Goal: Transaction & Acquisition: Purchase product/service

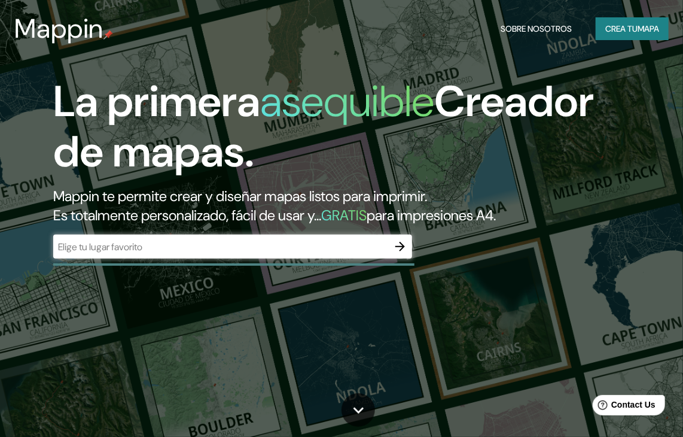
click at [174, 254] on div "​" at bounding box center [232, 246] width 359 height 24
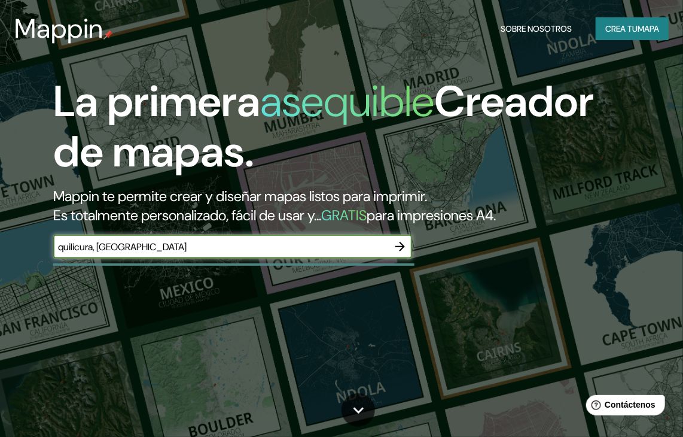
type input "quilicura, [GEOGRAPHIC_DATA]"
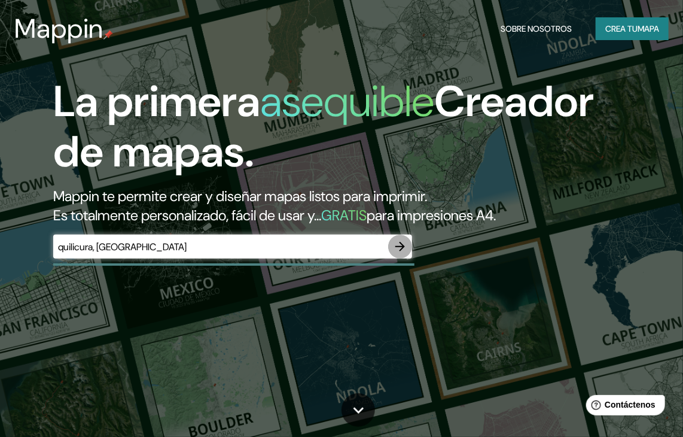
click at [401, 247] on icon "button" at bounding box center [400, 247] width 10 height 10
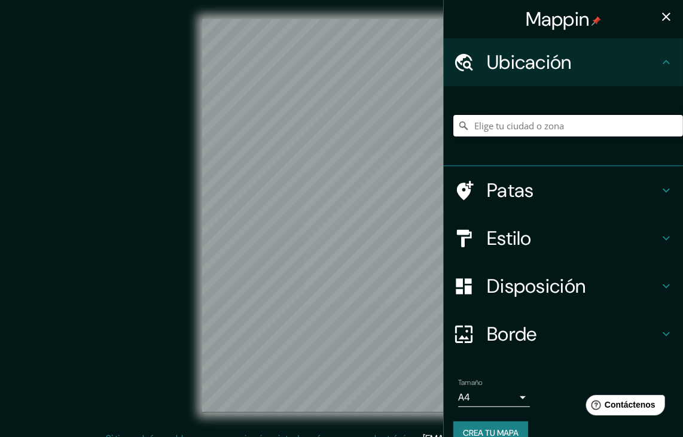
click at [519, 128] on input "Elige tu ciudad o zona" at bounding box center [568, 126] width 230 height 22
click at [522, 124] on input "Elige tu ciudad o zona" at bounding box center [568, 126] width 230 height 22
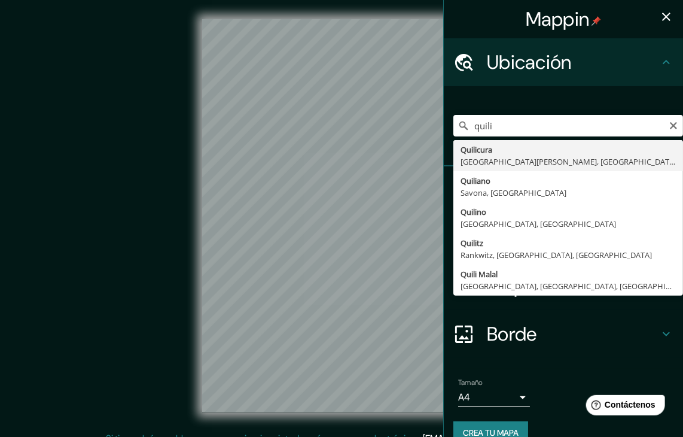
type input "Quilicura, [GEOGRAPHIC_DATA][PERSON_NAME], [GEOGRAPHIC_DATA]"
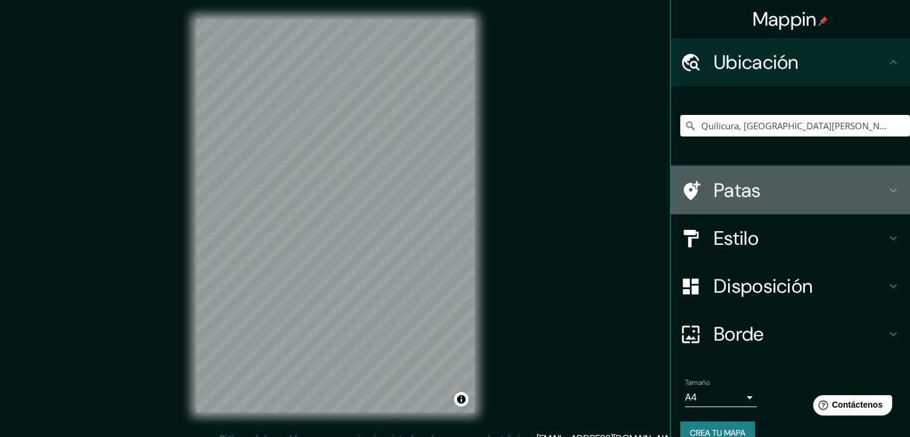
click at [683, 182] on h4 "Patas" at bounding box center [800, 190] width 172 height 24
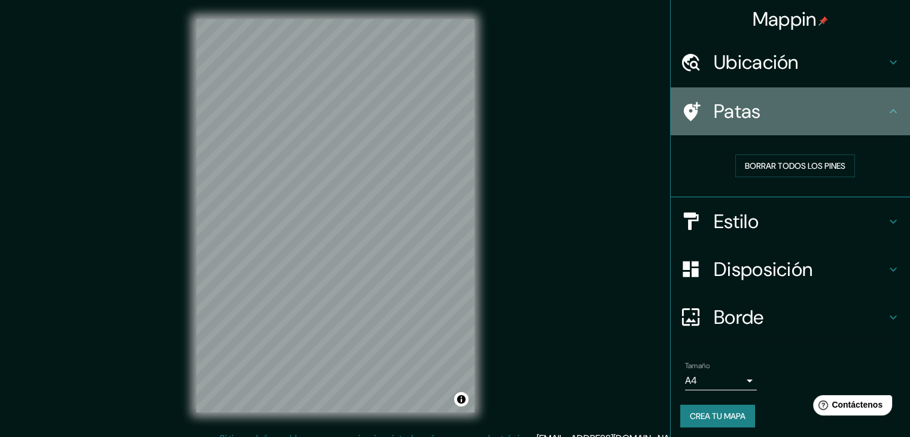
click at [683, 99] on h4 "Patas" at bounding box center [800, 111] width 172 height 24
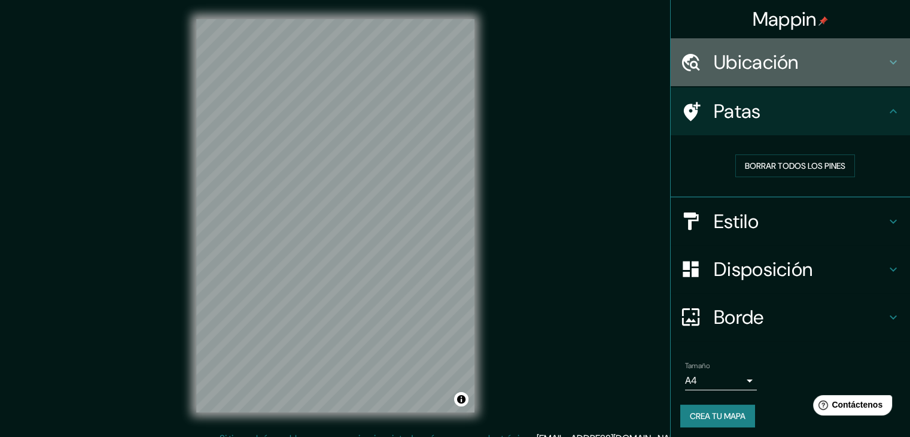
click at [683, 71] on h4 "Ubicación" at bounding box center [800, 62] width 172 height 24
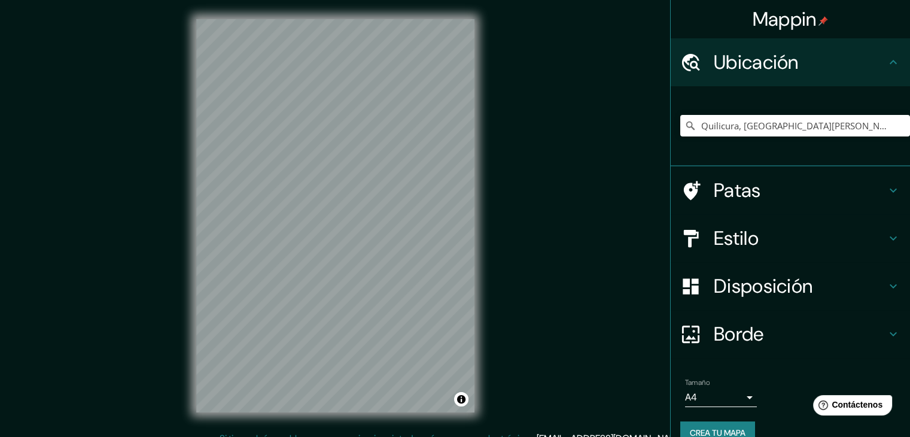
click at [683, 70] on h4 "Ubicación" at bounding box center [800, 62] width 172 height 24
click at [683, 187] on h4 "Patas" at bounding box center [800, 190] width 172 height 24
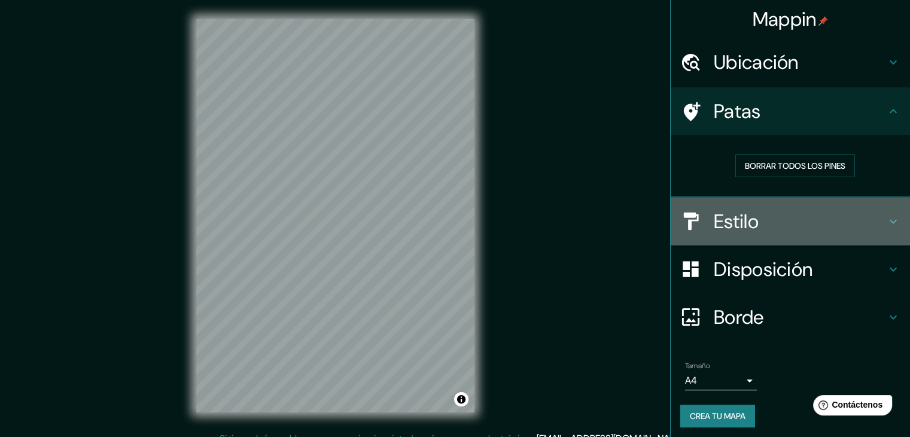
click at [683, 219] on h4 "Estilo" at bounding box center [800, 221] width 172 height 24
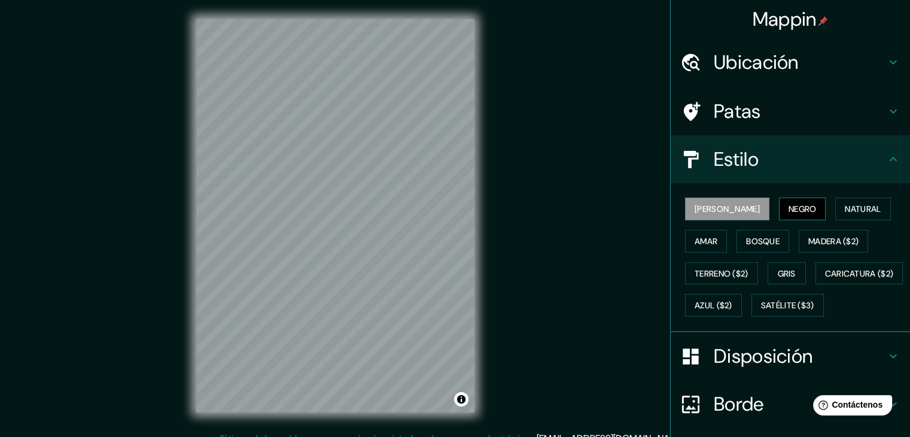
click at [683, 211] on font "Negro" at bounding box center [802, 208] width 28 height 11
click at [683, 209] on font "Natural" at bounding box center [863, 208] width 36 height 11
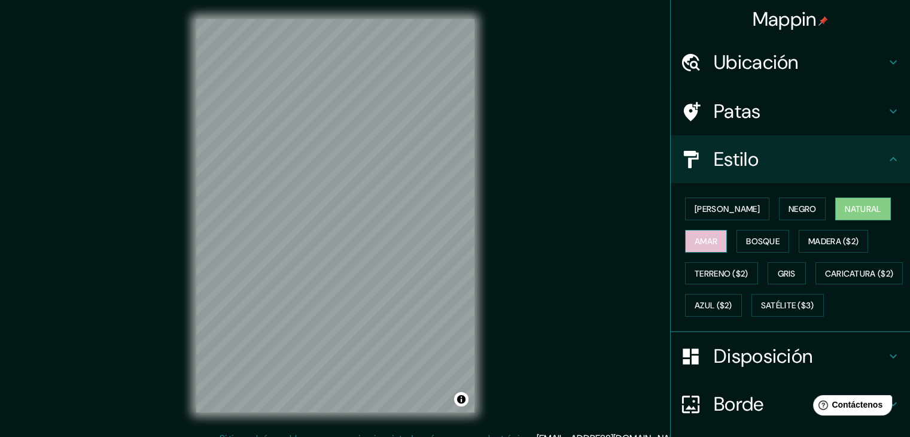
click at [683, 240] on font "Amar" at bounding box center [705, 241] width 23 height 11
click at [683, 245] on font "Bosque" at bounding box center [762, 241] width 33 height 11
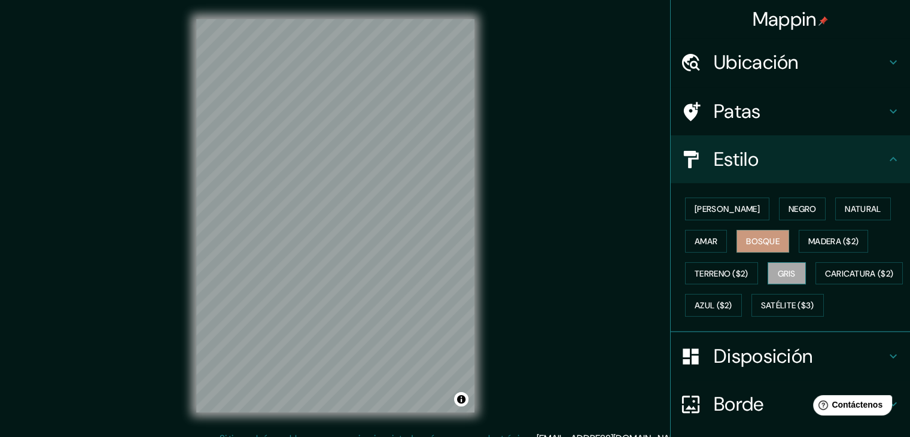
click at [683, 270] on font "Gris" at bounding box center [787, 273] width 18 height 11
click at [683, 205] on font "[PERSON_NAME]" at bounding box center [726, 208] width 65 height 11
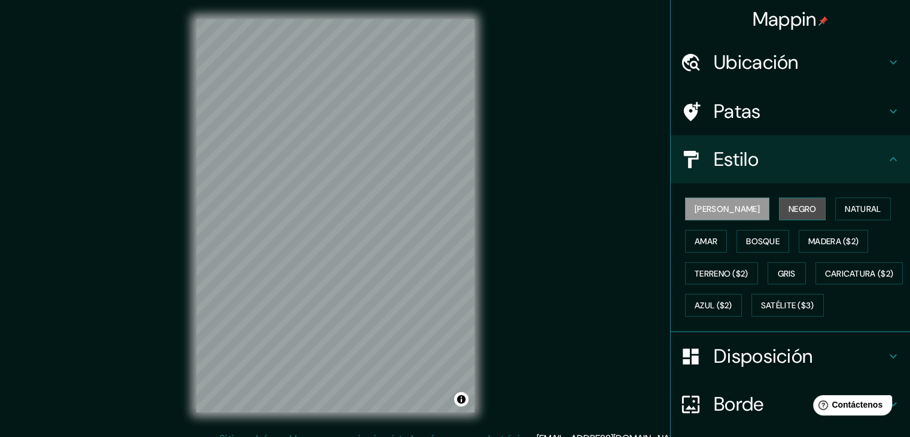
click at [683, 209] on font "Negro" at bounding box center [802, 208] width 28 height 11
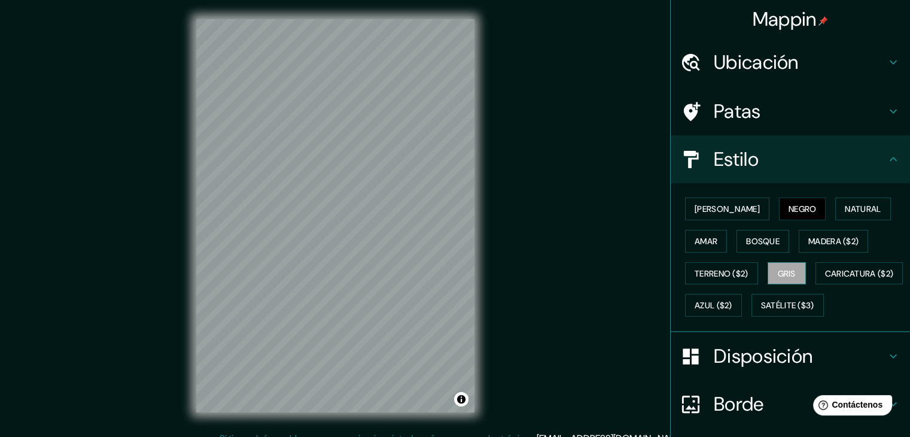
click at [683, 273] on font "Gris" at bounding box center [787, 273] width 18 height 11
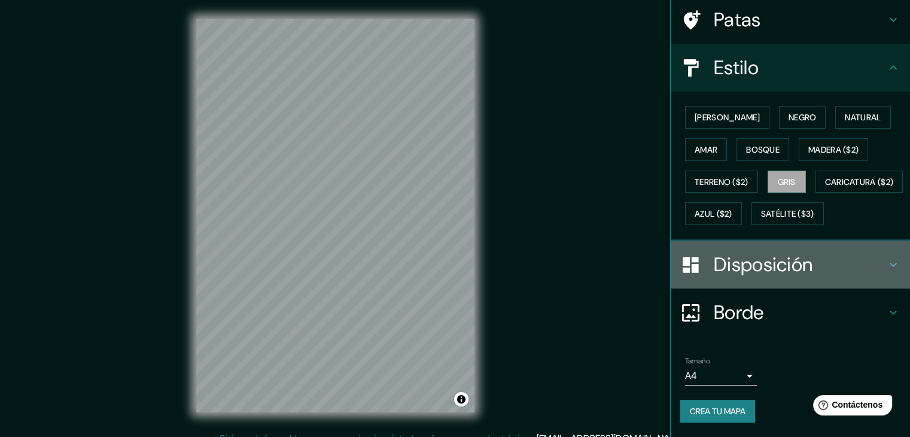
click at [683, 269] on font "Disposición" at bounding box center [763, 264] width 99 height 25
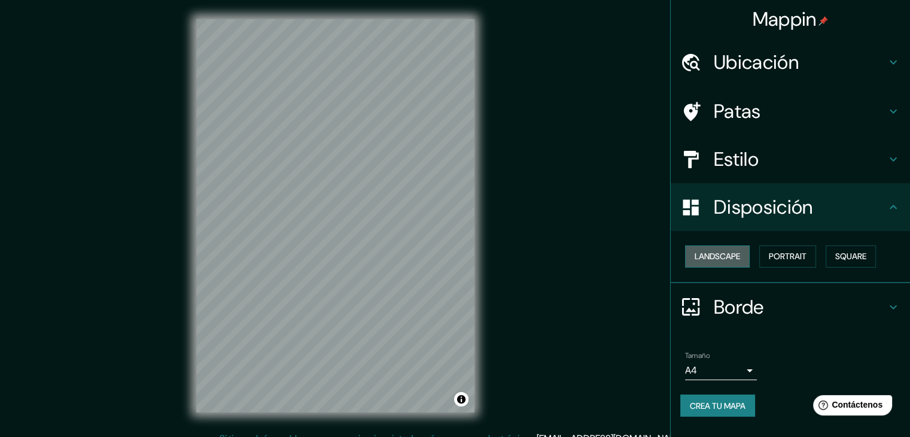
click at [683, 263] on button "Landscape" at bounding box center [717, 256] width 65 height 22
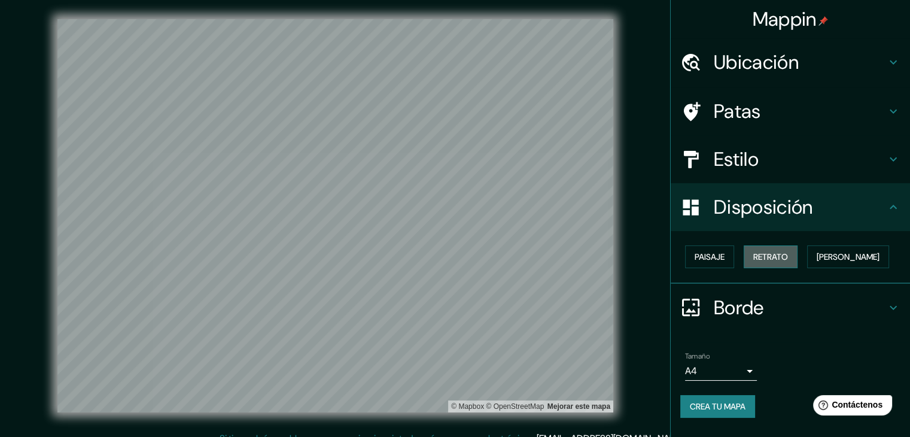
click at [683, 257] on font "Retrato" at bounding box center [770, 256] width 35 height 11
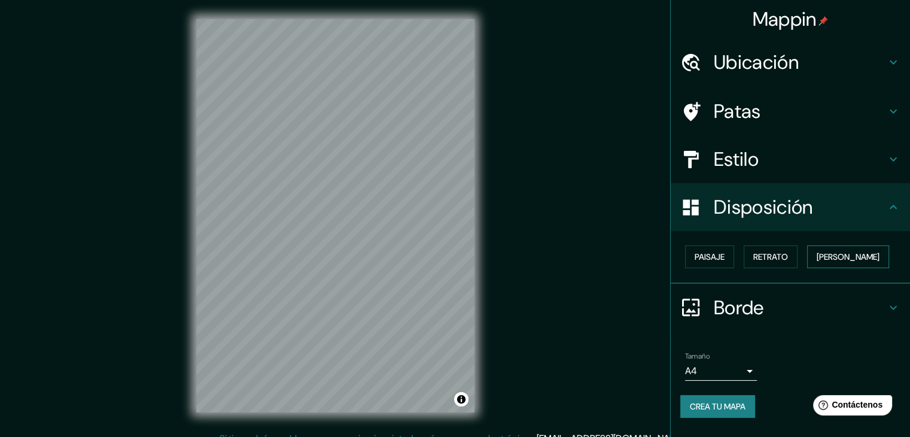
click at [683, 254] on font "[PERSON_NAME]" at bounding box center [848, 256] width 63 height 11
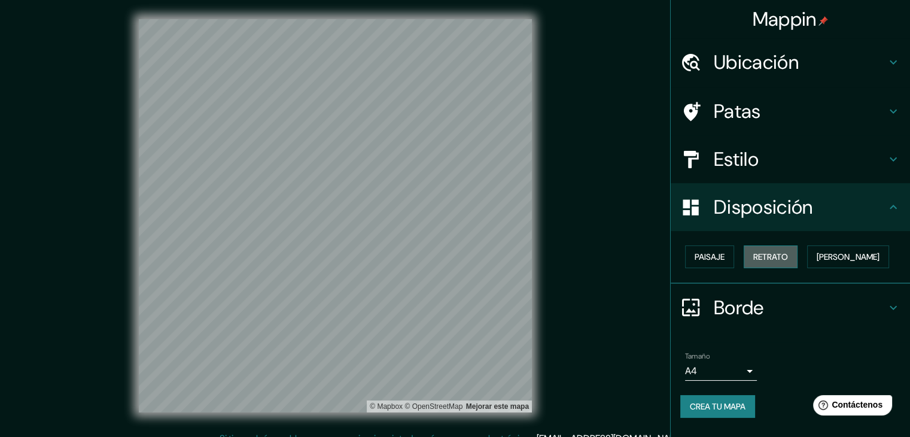
click at [683, 257] on font "Retrato" at bounding box center [770, 256] width 35 height 11
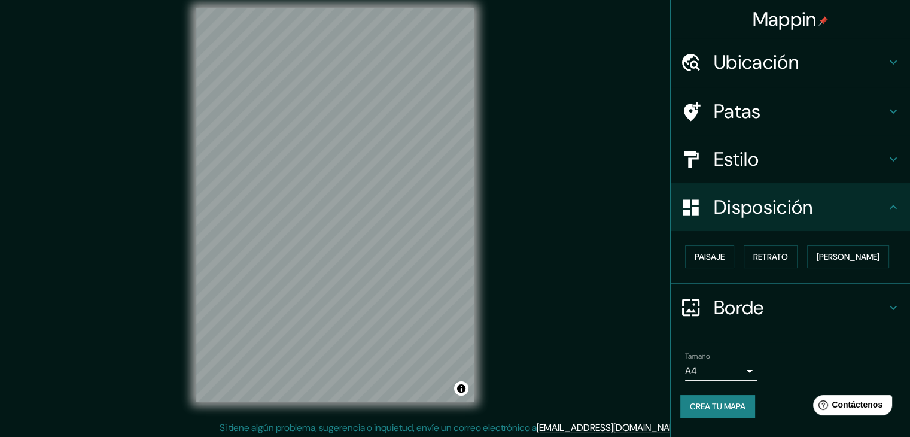
scroll to position [14, 0]
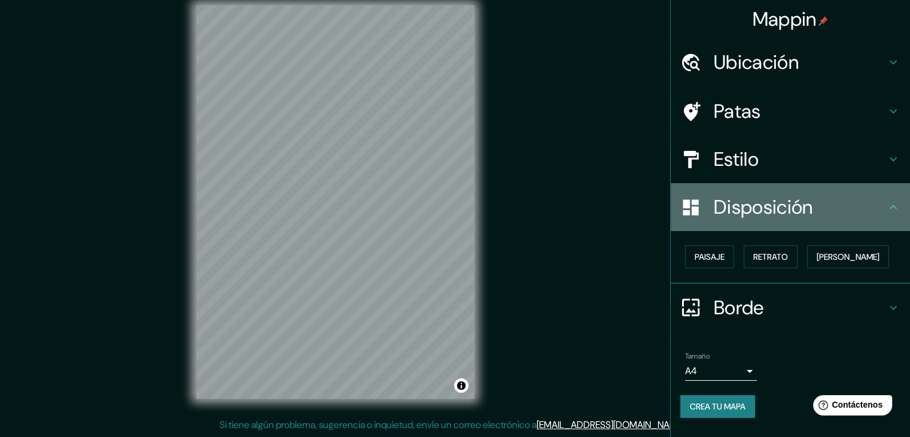
click at [683, 210] on icon at bounding box center [893, 207] width 14 height 14
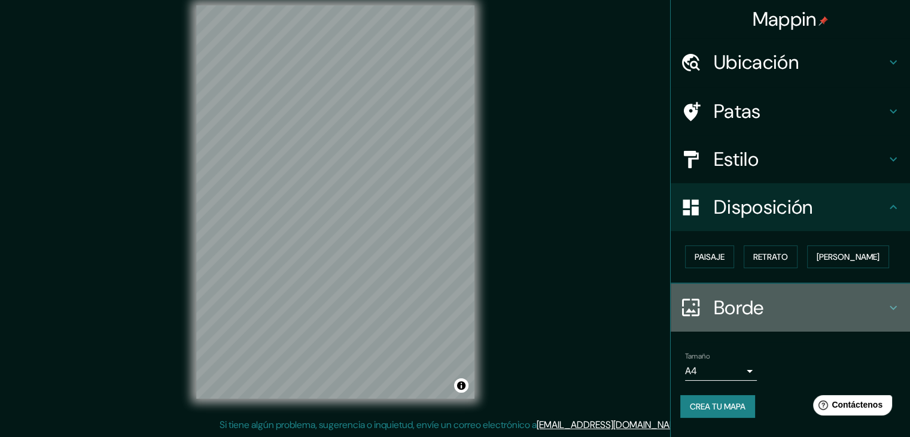
click at [683, 304] on h4 "Borde" at bounding box center [800, 308] width 172 height 24
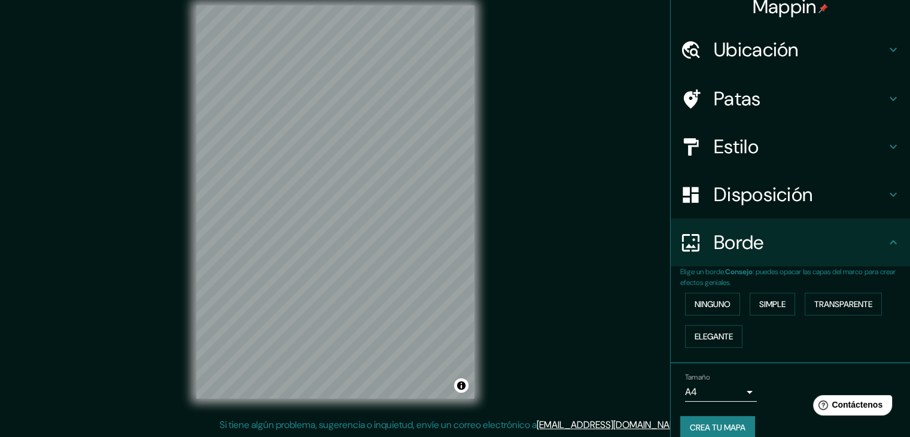
scroll to position [20, 0]
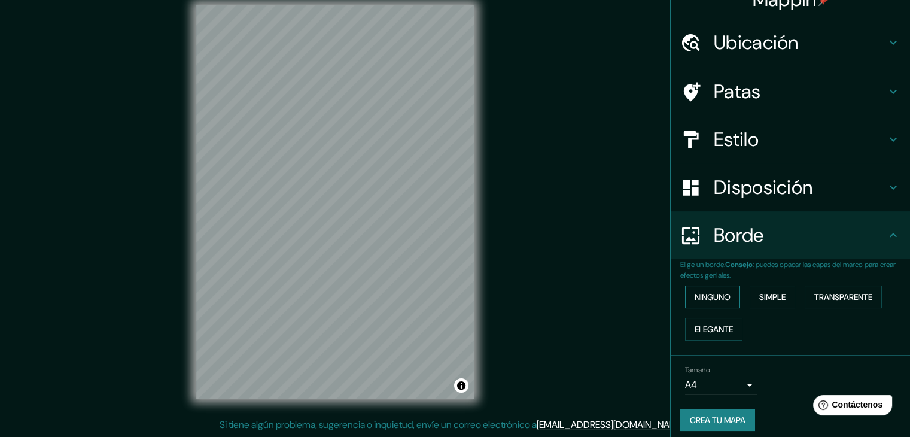
click at [683, 295] on font "Ninguno" at bounding box center [712, 296] width 36 height 11
click at [683, 293] on font "Simple" at bounding box center [772, 296] width 26 height 11
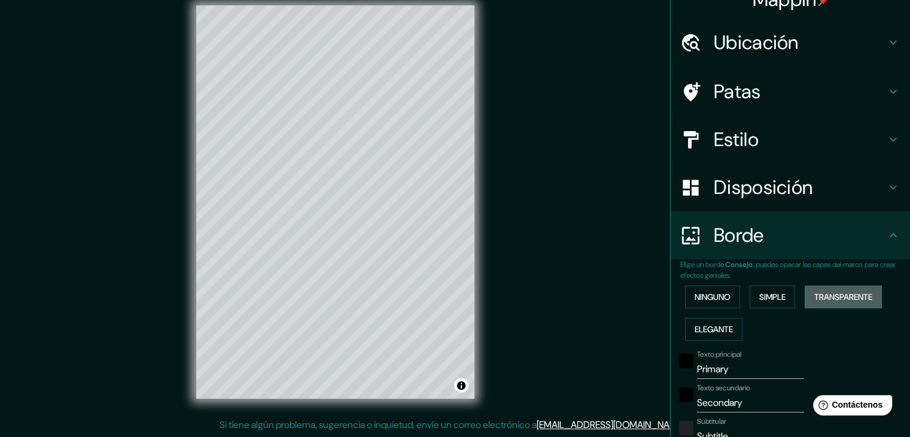
click at [683, 294] on font "Transparente" at bounding box center [843, 296] width 58 height 11
click at [683, 330] on font "Elegante" at bounding box center [713, 329] width 38 height 11
click at [683, 297] on font "Ninguno" at bounding box center [712, 296] width 36 height 11
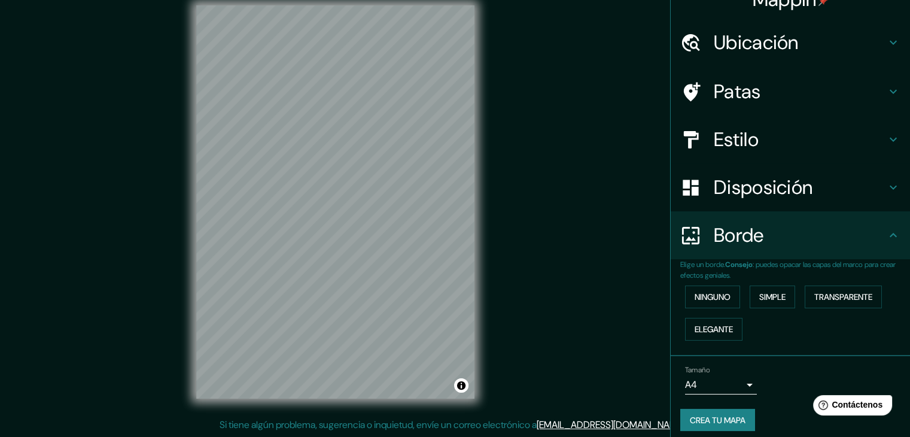
click at [683, 386] on body "Mappin Ubicación Quilicura, [GEOGRAPHIC_DATA][PERSON_NAME], [GEOGRAPHIC_DATA] P…" at bounding box center [455, 204] width 910 height 437
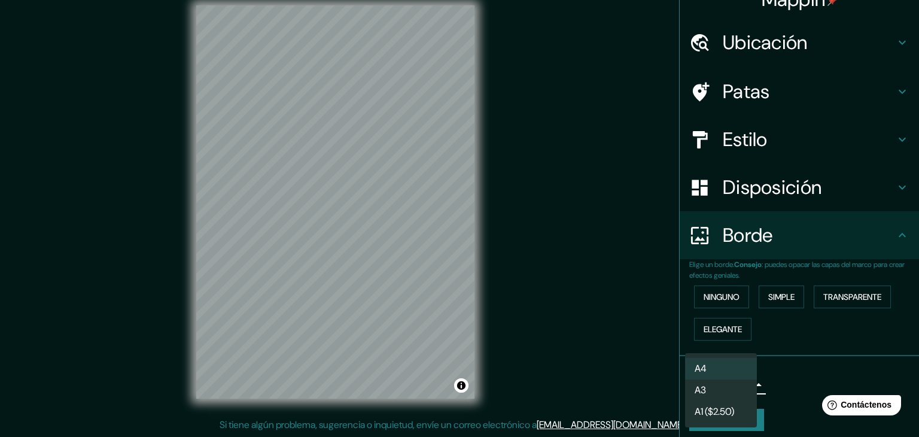
click at [683, 386] on li "A3" at bounding box center [721, 390] width 72 height 22
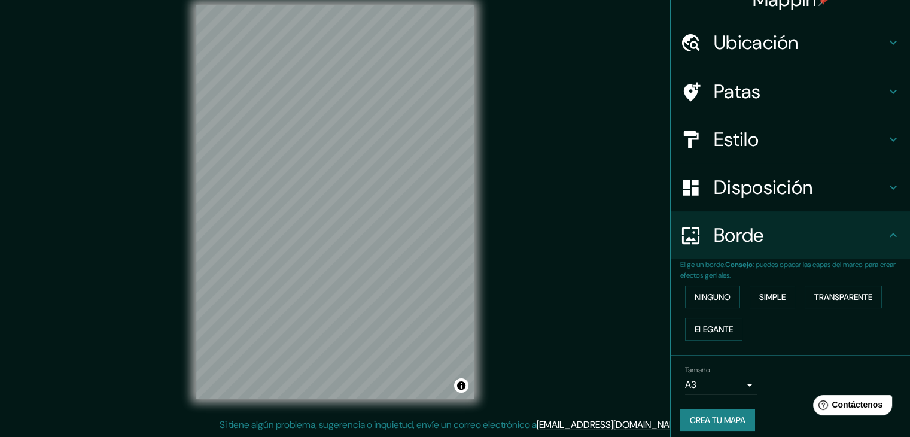
click at [683, 422] on font "Crea tu mapa" at bounding box center [718, 420] width 56 height 11
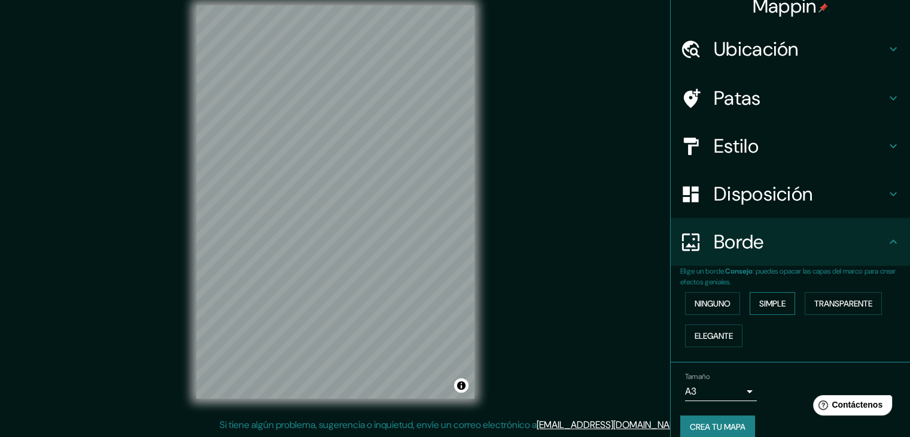
scroll to position [0, 0]
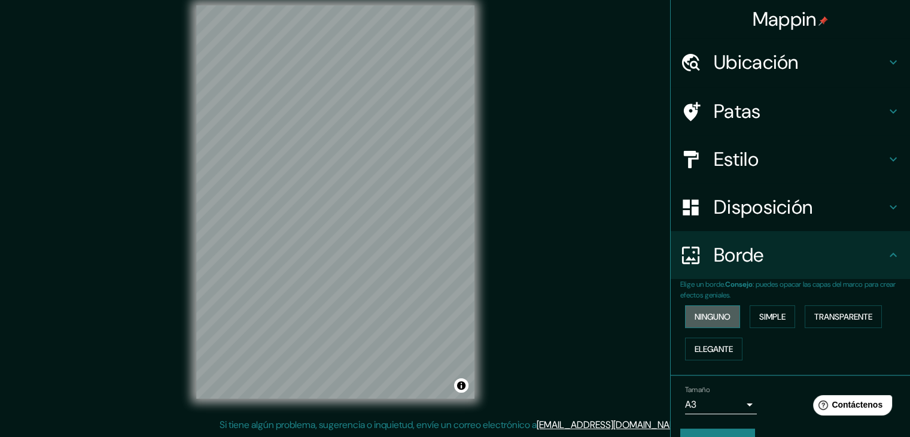
click at [683, 314] on font "Ninguno" at bounding box center [712, 316] width 36 height 11
click at [683, 313] on font "Ninguno" at bounding box center [712, 316] width 36 height 11
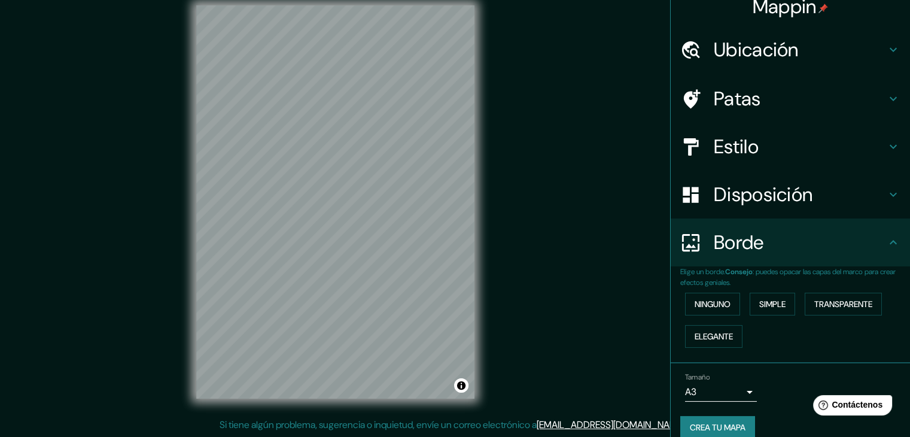
scroll to position [27, 0]
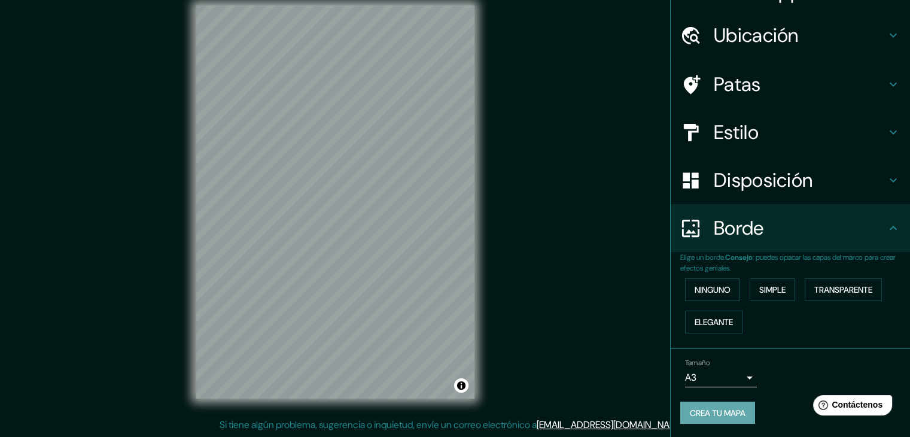
click at [683, 407] on font "Crea tu mapa" at bounding box center [718, 412] width 56 height 11
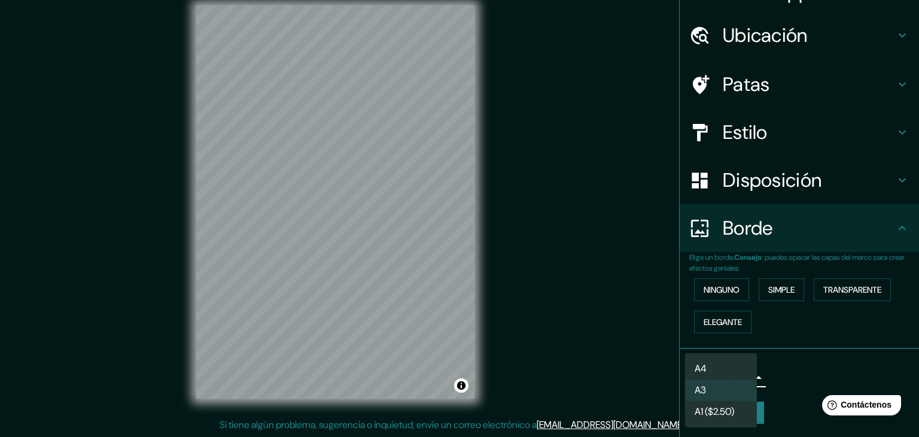
click at [683, 371] on body "Mappin Ubicación Quilicura, [GEOGRAPHIC_DATA][PERSON_NAME], [GEOGRAPHIC_DATA] P…" at bounding box center [459, 204] width 919 height 437
click at [683, 354] on div at bounding box center [459, 218] width 919 height 437
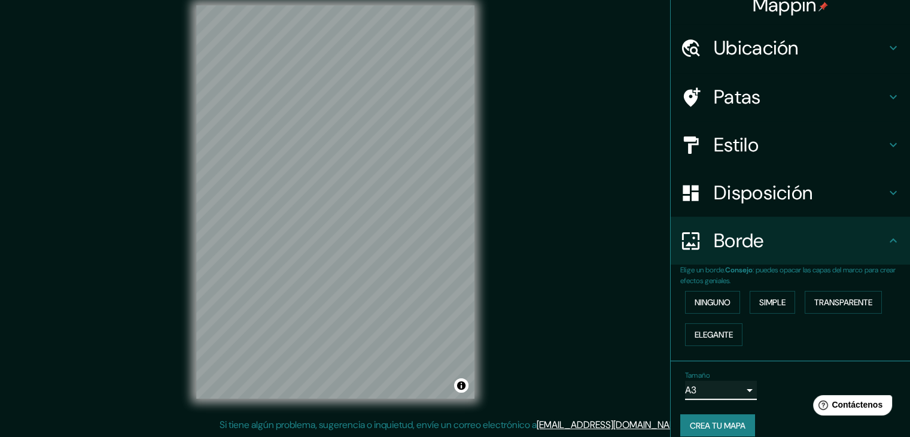
scroll to position [7, 0]
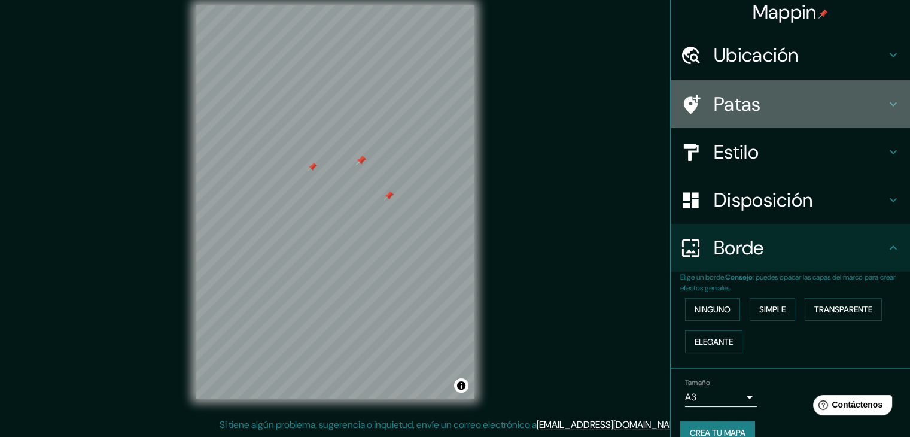
click at [683, 99] on h4 "Patas" at bounding box center [800, 104] width 172 height 24
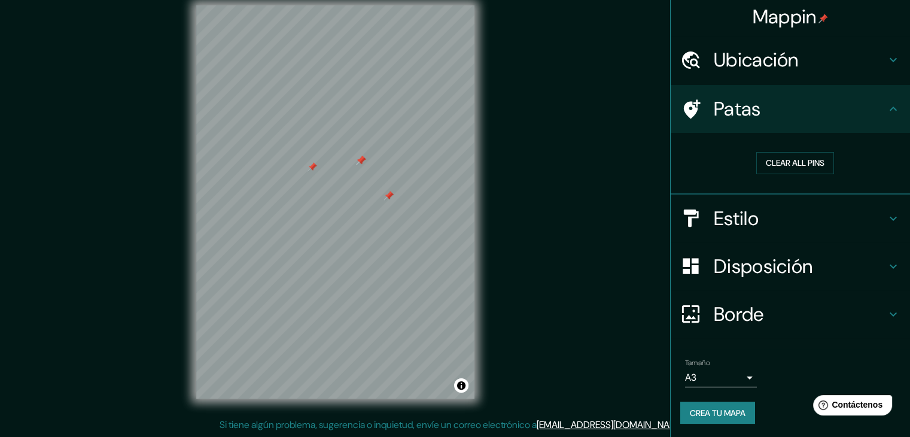
scroll to position [3, 0]
click at [683, 157] on font "Borrar todos los pines" at bounding box center [795, 162] width 100 height 11
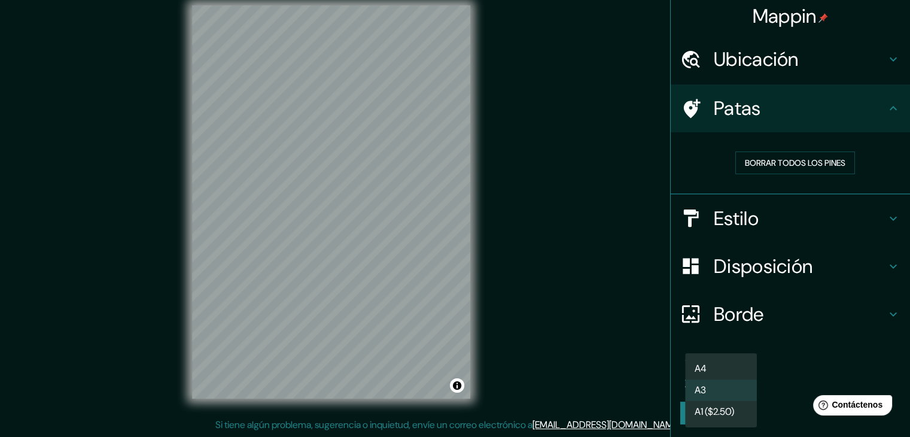
click at [683, 378] on body "Mappin Ubicación Quilicura, [GEOGRAPHIC_DATA][PERSON_NAME], [GEOGRAPHIC_DATA] P…" at bounding box center [455, 204] width 910 height 437
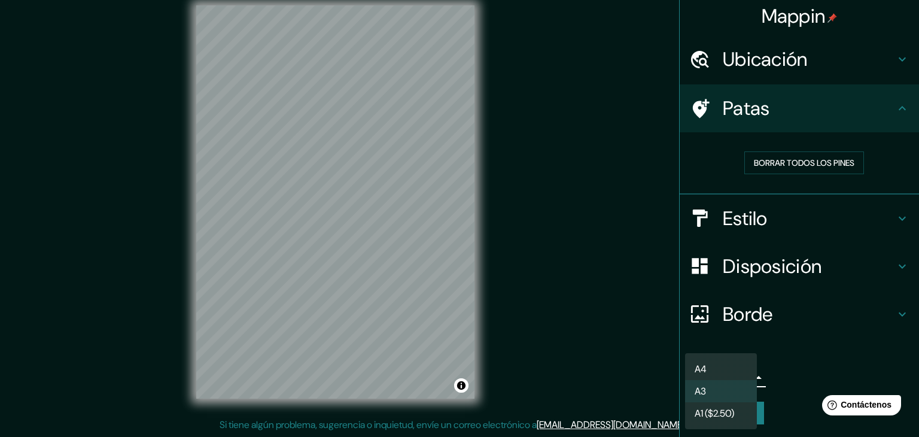
click at [683, 366] on li "A4" at bounding box center [721, 369] width 72 height 22
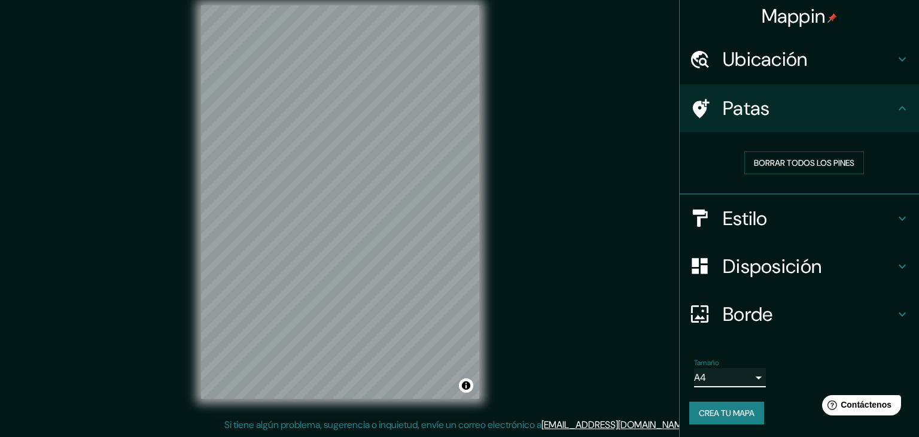
type input "single"
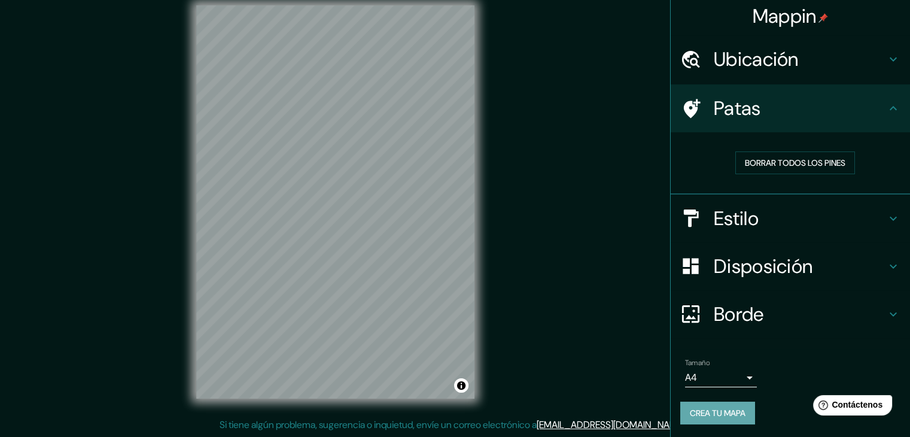
click at [683, 410] on font "Crea tu mapa" at bounding box center [718, 412] width 56 height 11
click at [683, 160] on font "Borrar todos los pines" at bounding box center [795, 162] width 100 height 11
